Goal: Book appointment/travel/reservation

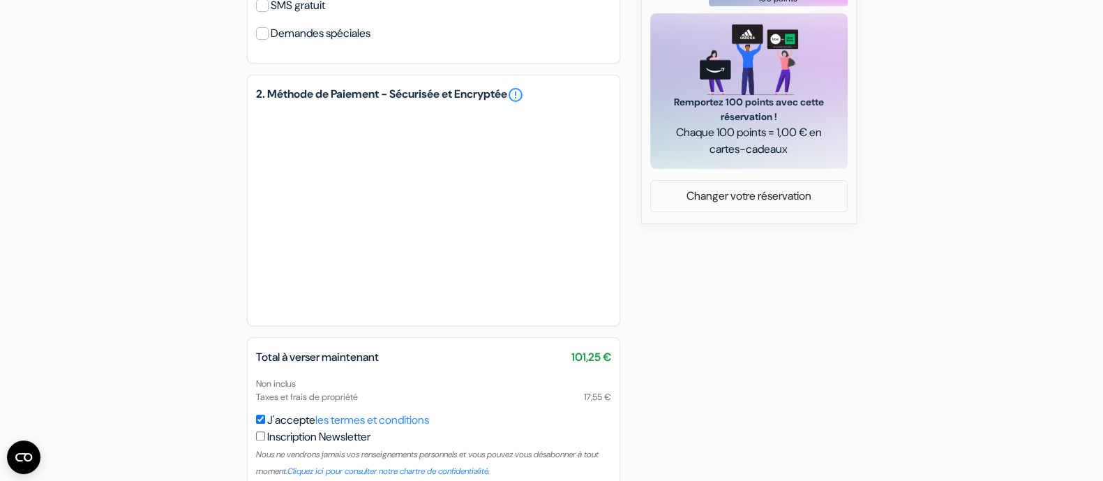
scroll to position [696, 0]
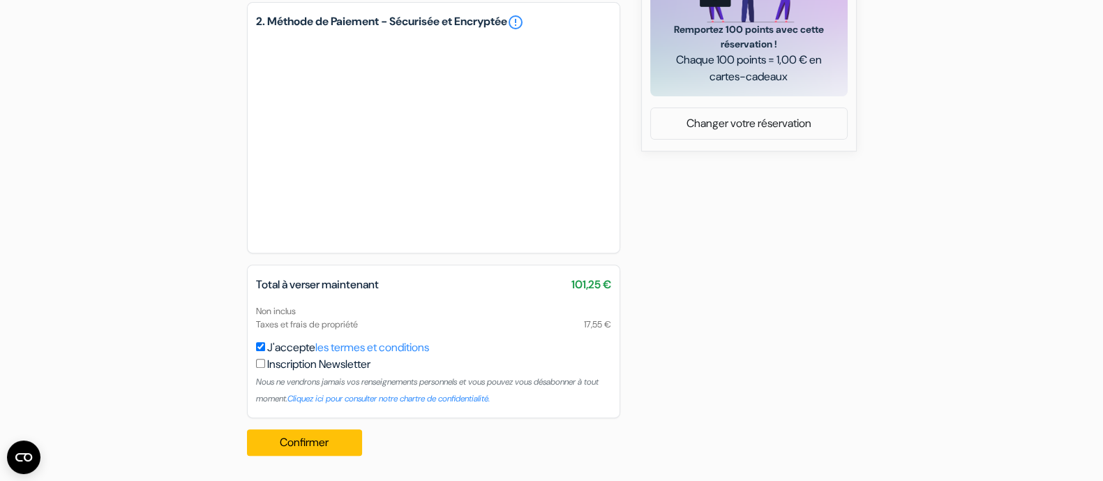
click at [269, 322] on div "Non inclus Taxes et frais de propriété 17,55 €" at bounding box center [434, 317] width 372 height 27
drag, startPoint x: 269, startPoint y: 322, endPoint x: 355, endPoint y: 322, distance: 86.5
click at [355, 322] on div "Non inclus Taxes et frais de propriété 17,55 €" at bounding box center [434, 317] width 372 height 27
click at [590, 326] on span "17,55 €" at bounding box center [597, 323] width 27 height 13
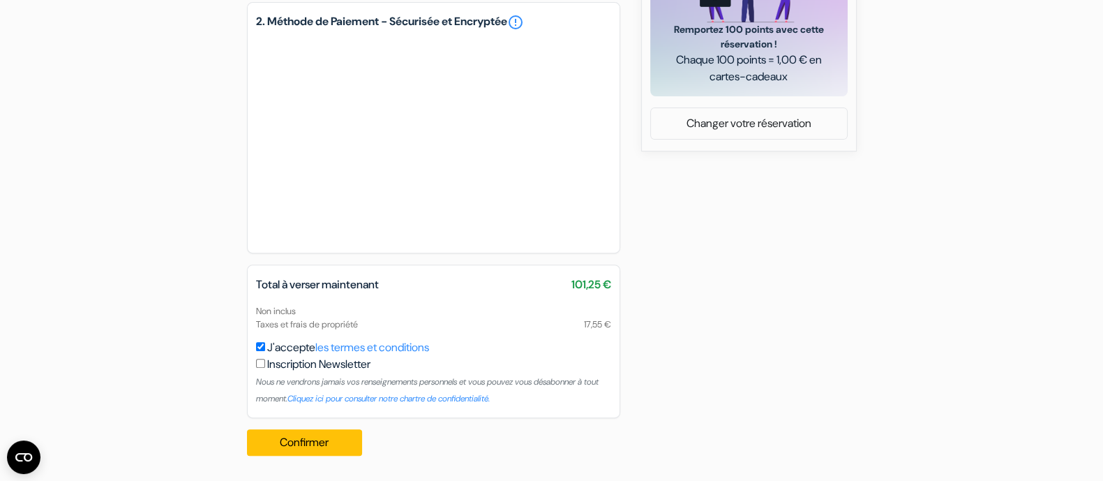
drag, startPoint x: 590, startPoint y: 326, endPoint x: 543, endPoint y: 273, distance: 70.7
click at [543, 273] on div "Total à verser maintenant 101,25 € Non inclus Taxes et frais de propriété 17,55…" at bounding box center [433, 340] width 373 height 153
click at [271, 290] on span "Total à verser maintenant" at bounding box center [317, 284] width 123 height 15
drag, startPoint x: 271, startPoint y: 290, endPoint x: 613, endPoint y: 329, distance: 343.5
click at [613, 329] on div "Total à verser maintenant 101,25 € Non inclus Taxes et frais de propriété 17,55…" at bounding box center [434, 303] width 372 height 54
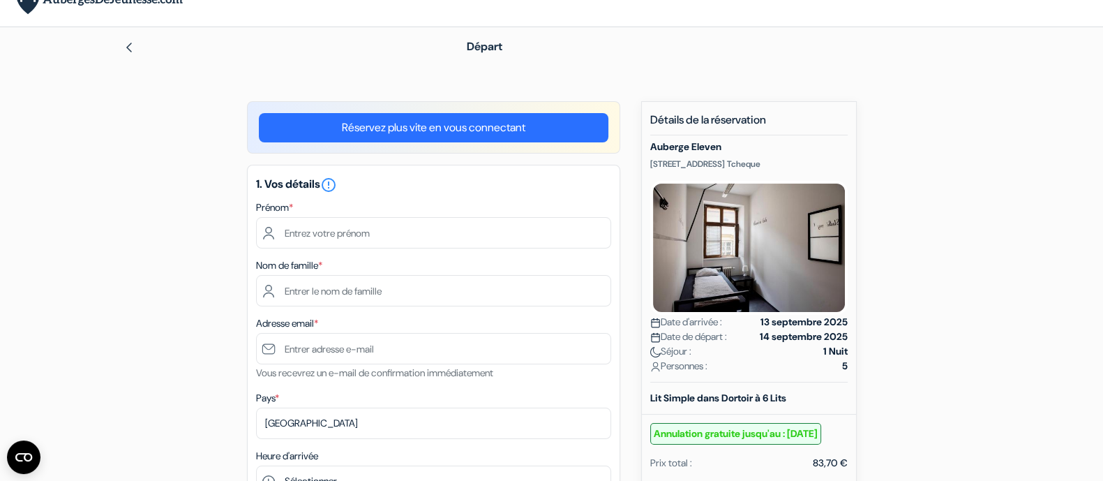
scroll to position [0, 0]
